Goal: Information Seeking & Learning: Learn about a topic

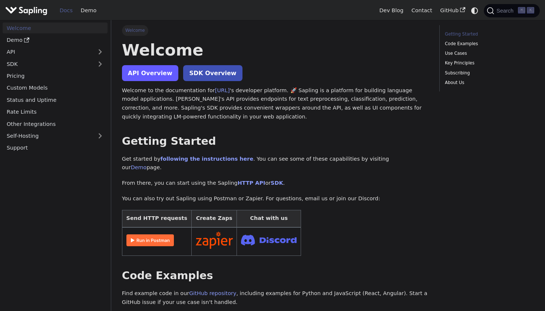
click at [146, 67] on link "API Overview" at bounding box center [150, 73] width 56 height 16
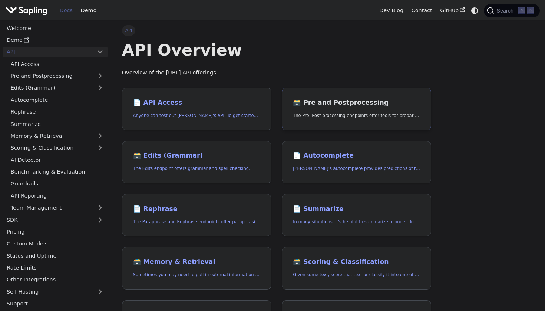
click at [310, 104] on h2 "🗃️ Pre and Postprocessing" at bounding box center [356, 103] width 127 height 8
